Goal: Task Accomplishment & Management: Use online tool/utility

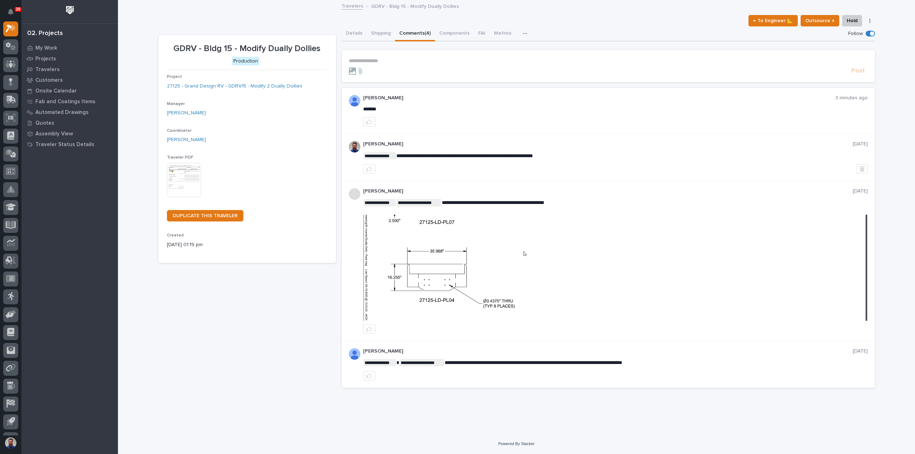
drag, startPoint x: 563, startPoint y: 154, endPoint x: 482, endPoint y: 151, distance: 80.8
click at [482, 151] on div "**********" at bounding box center [615, 157] width 505 height 33
drag, startPoint x: 533, startPoint y: 155, endPoint x: 492, endPoint y: 154, distance: 40.7
click at [492, 154] on span "**********" at bounding box center [464, 155] width 137 height 5
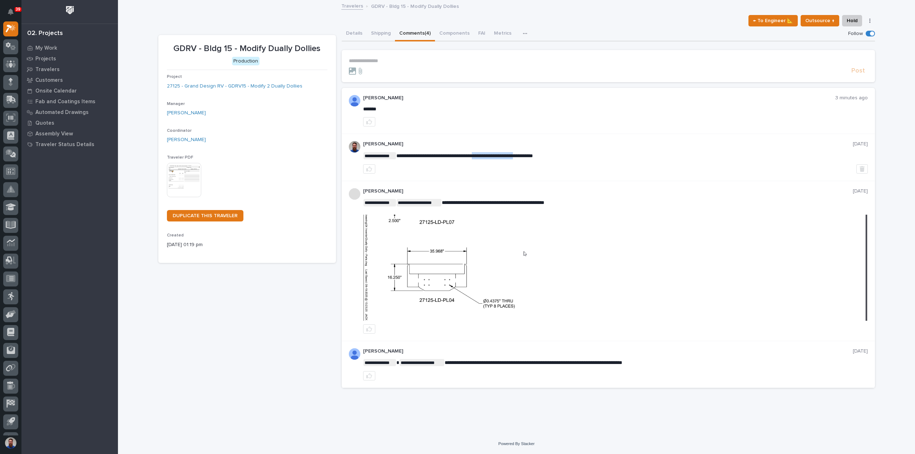
click at [495, 157] on span "**********" at bounding box center [464, 155] width 137 height 5
click at [371, 119] on icon "button" at bounding box center [369, 122] width 6 height 6
click at [382, 60] on p "**********" at bounding box center [608, 61] width 519 height 6
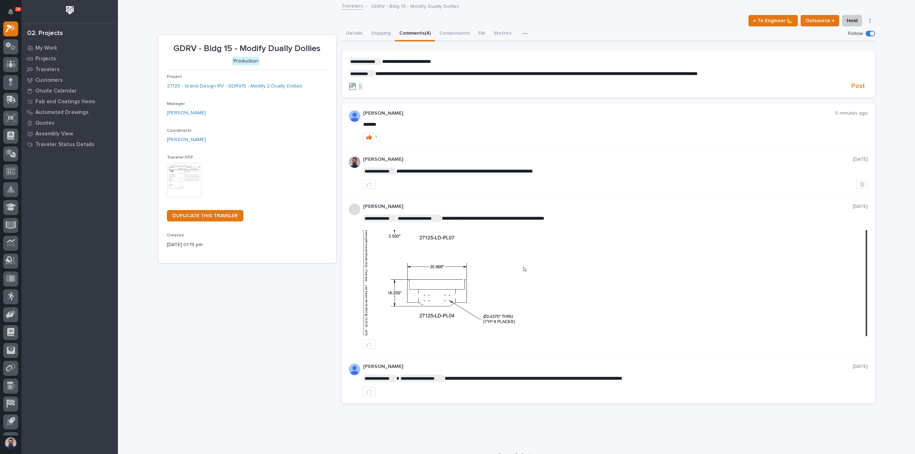
click at [857, 81] on form "**********" at bounding box center [608, 74] width 519 height 33
click at [854, 85] on span "Post" at bounding box center [858, 86] width 14 height 8
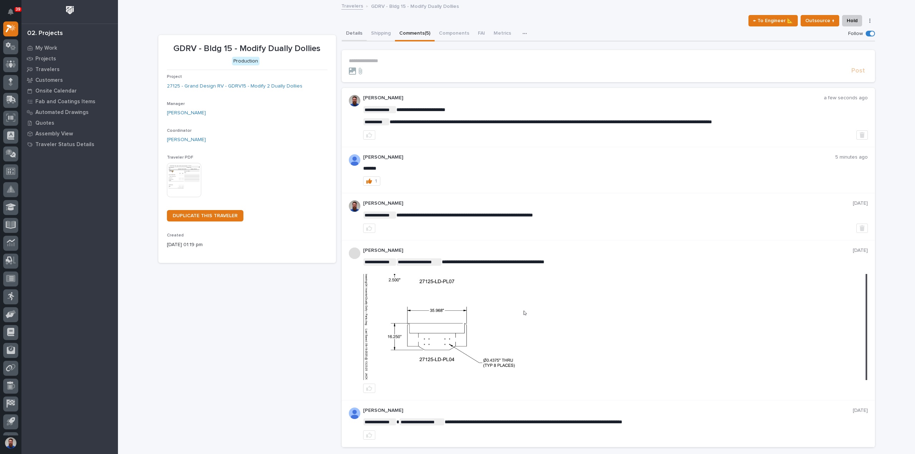
click at [356, 33] on button "Details" at bounding box center [354, 33] width 25 height 15
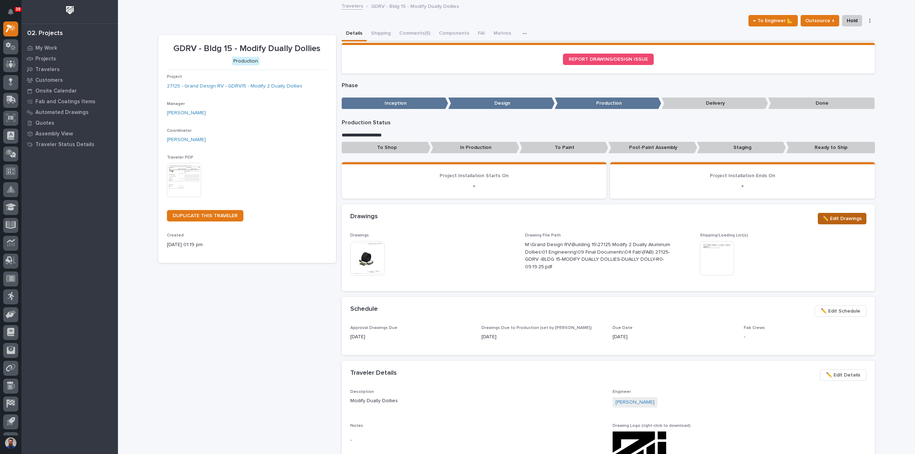
click at [843, 219] on span "✏️ Edit Drawings" at bounding box center [841, 218] width 39 height 9
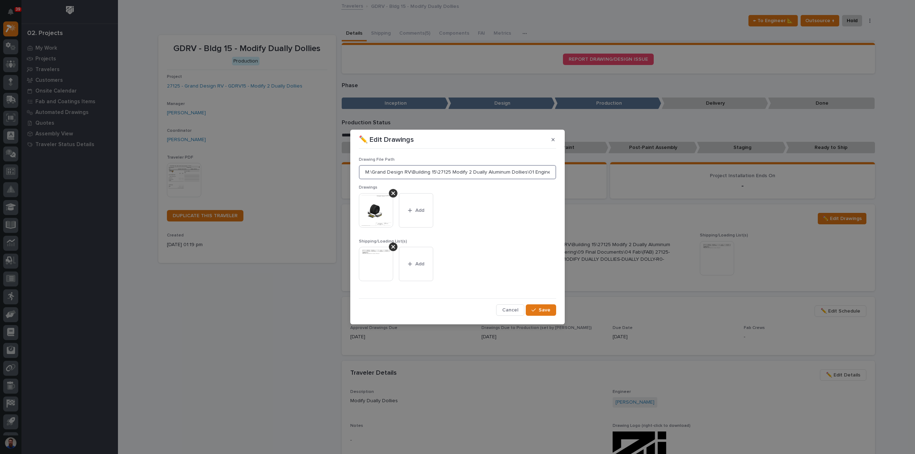
click at [514, 173] on input "M:\Grand Design RV\Building 15\27125 Modify 2 Dually Aluminum Dollies\01 Engine…" at bounding box center [457, 172] width 197 height 14
drag, startPoint x: 367, startPoint y: 172, endPoint x: 655, endPoint y: 178, distance: 288.1
click at [655, 178] on div "✏️ Edit Drawings Drawing File Path M:\Grand Design RV\Building 15\27125 Modify …" at bounding box center [457, 227] width 915 height 454
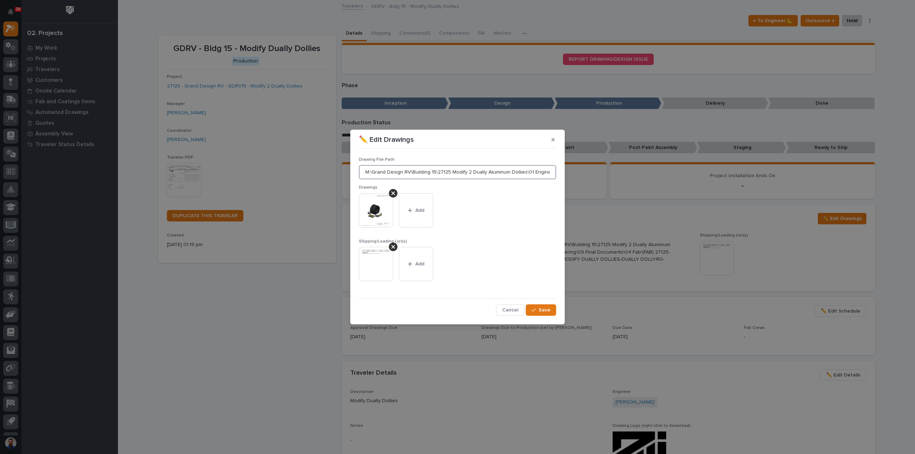
click at [380, 170] on input "M:\Grand Design RV\Building 15\27125 Modify 2 Dually Aluminum Dollies\01 Engine…" at bounding box center [457, 172] width 197 height 14
drag, startPoint x: 366, startPoint y: 172, endPoint x: 735, endPoint y: 180, distance: 369.6
click at [735, 180] on div "✏️ Edit Drawings Drawing File Path M:\Grand Design RV\Building 15\27125 Modify …" at bounding box center [457, 227] width 915 height 454
paste input ""M:\Grand Design RV\Building 15\27125 Modify 2 Dually Aluminum Dollies\01 Engin…"
type input "M:\Grand Design RV\Building 15\27125 Modify 2 Dually Aluminum Dollies\01 Engine…"
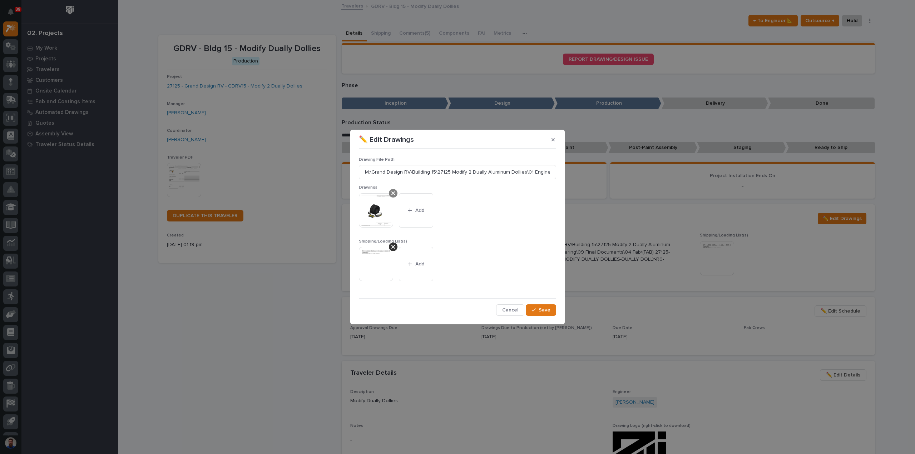
click at [394, 194] on icon at bounding box center [393, 194] width 4 height 4
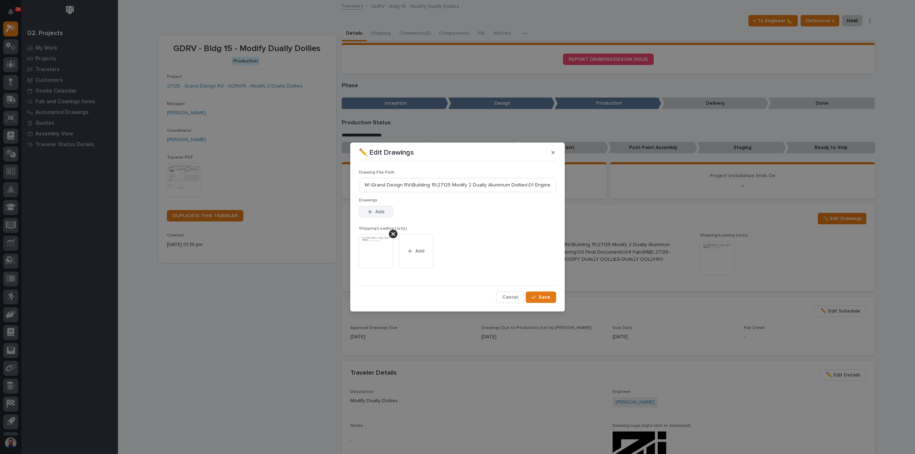
click at [377, 209] on span "Add" at bounding box center [379, 212] width 9 height 6
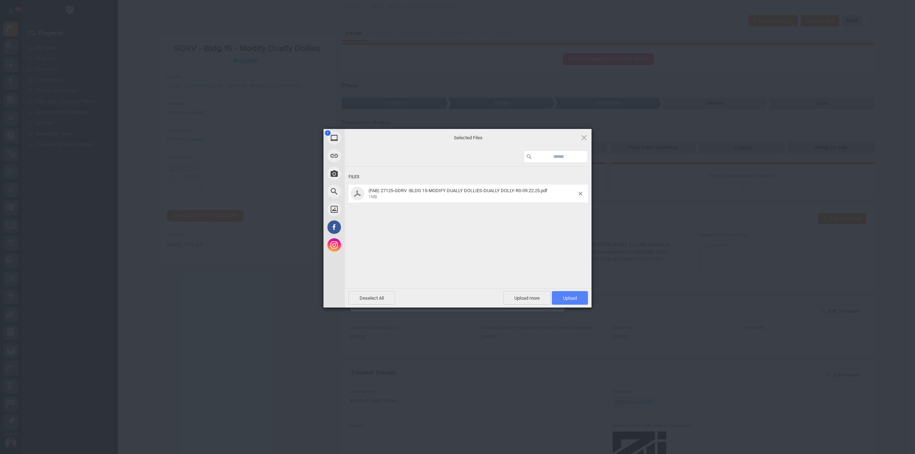
click at [561, 292] on span "Upload 1" at bounding box center [570, 298] width 36 height 14
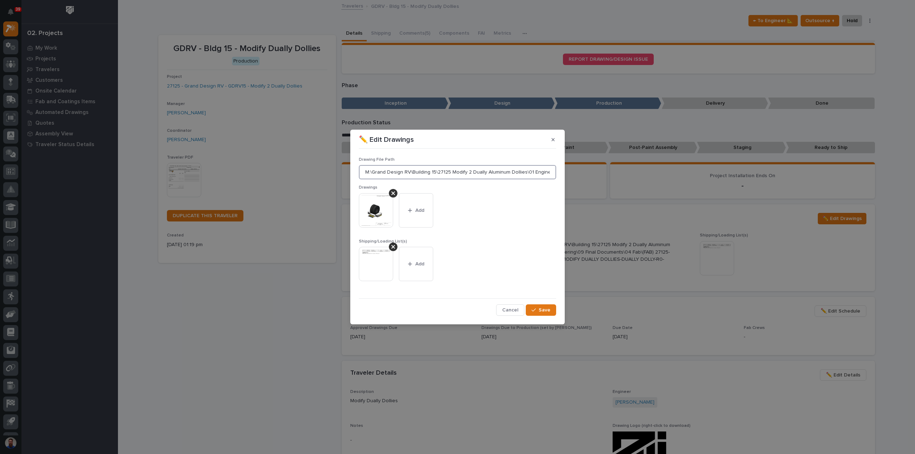
click at [430, 174] on input "M:\Grand Design RV\Building 15\27125 Modify 2 Dually Aluminum Dollies\01 Engine…" at bounding box center [457, 172] width 197 height 14
drag, startPoint x: 410, startPoint y: 173, endPoint x: 576, endPoint y: 171, distance: 166.2
click at [576, 171] on div "✏️ Edit Drawings Drawing File Path M:\Grand Design RV\Building 15\27125 Modify …" at bounding box center [457, 227] width 915 height 454
click at [521, 172] on input "M:\Grand Design RV\Building 15\27125 Modify 2 Dually Aluminum Dollies\01 Engine…" at bounding box center [457, 172] width 197 height 14
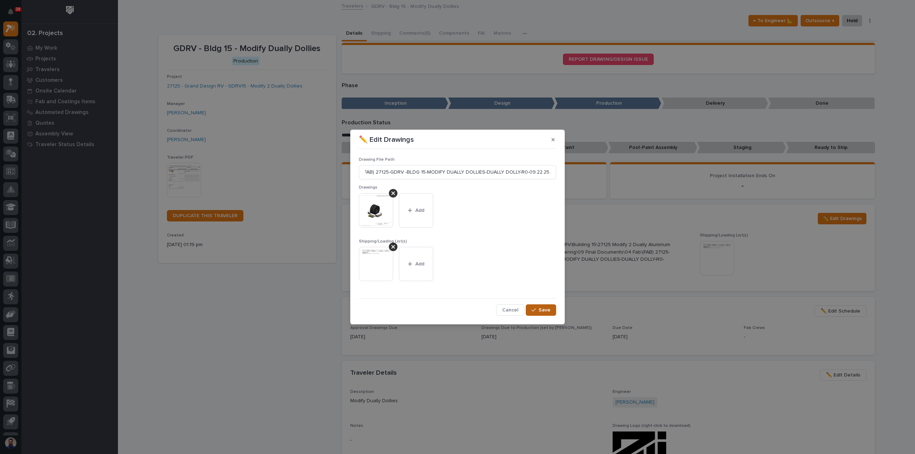
click at [545, 306] on button "Save" at bounding box center [541, 309] width 30 height 11
